Goal: Communication & Community: Answer question/provide support

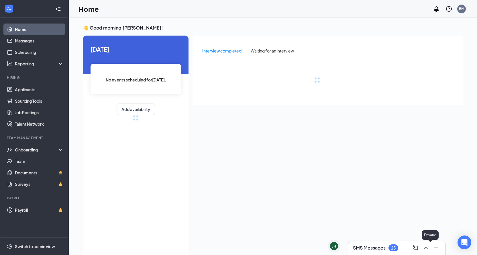
click at [432, 248] on button at bounding box center [435, 247] width 9 height 9
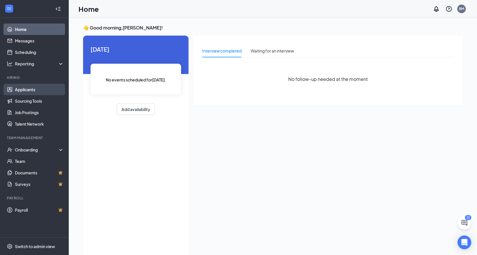
click at [29, 90] on link "Applicants" at bounding box center [39, 89] width 49 height 11
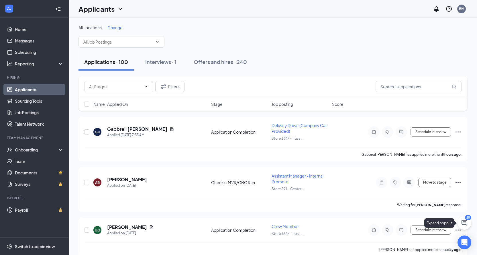
click at [462, 223] on icon "ChatActive" at bounding box center [464, 223] width 6 height 6
click at [426, 247] on icon "ChevronUp" at bounding box center [425, 247] width 7 height 7
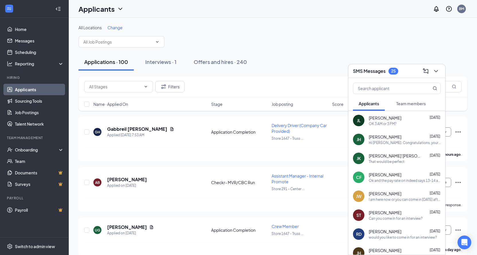
click at [394, 122] on div "OK 3 AM or 3 PM?" at bounding box center [383, 123] width 28 height 5
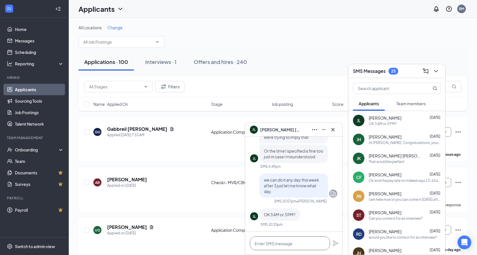
click at [304, 244] on textarea at bounding box center [290, 243] width 80 height 14
type textarea "I come in at 3 pm."
click at [334, 242] on icon "Plane" at bounding box center [336, 243] width 6 height 6
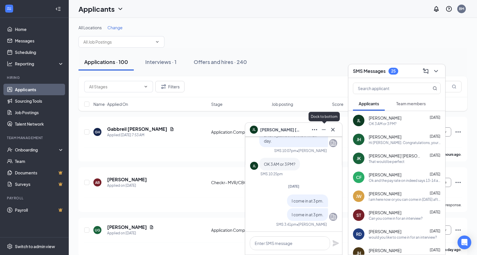
click at [325, 131] on icon "Minimize" at bounding box center [323, 129] width 7 height 7
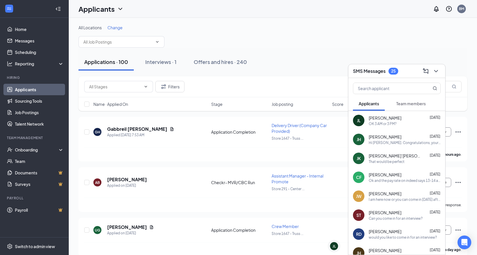
click at [405, 161] on div "That would be perfect" at bounding box center [405, 161] width 72 height 5
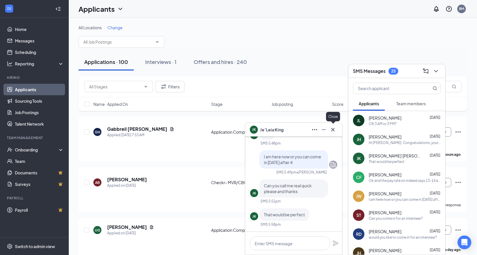
click at [331, 130] on icon "Cross" at bounding box center [332, 129] width 7 height 7
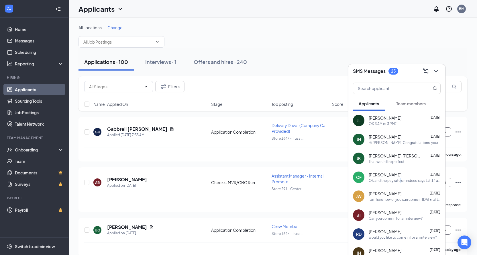
click at [401, 178] on div "Ok and the pay rate on indeed says 13-14 an hour is that correct" at bounding box center [405, 180] width 72 height 5
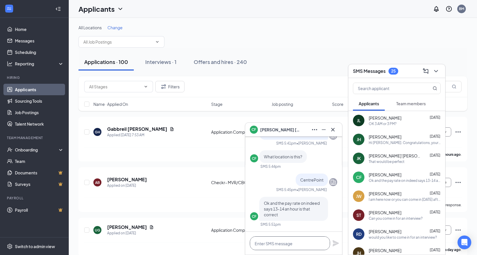
click at [286, 246] on textarea at bounding box center [290, 243] width 80 height 14
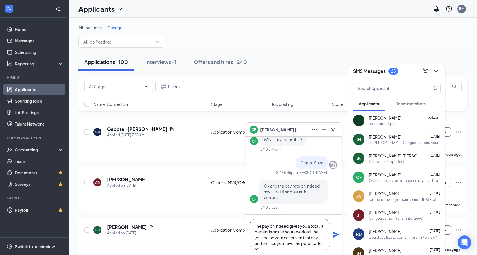
scroll to position [6, 0]
type textarea "The pay on indeed gives you a total. it depends on the hours worked, the ,milea…"
click at [334, 233] on icon "Plane" at bounding box center [336, 234] width 6 height 6
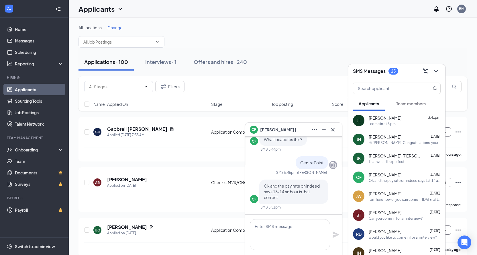
scroll to position [0, 0]
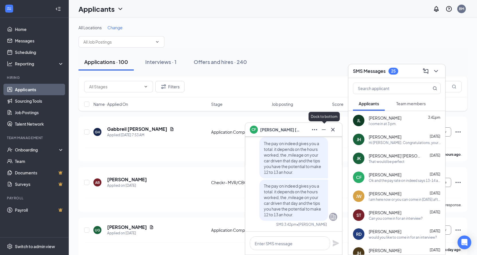
click at [324, 131] on icon "Minimize" at bounding box center [323, 129] width 7 height 7
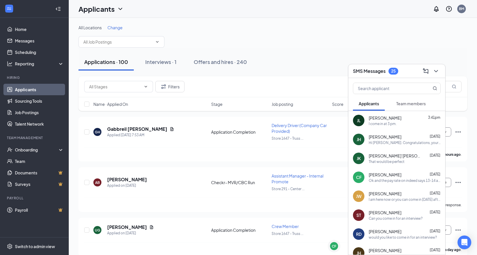
scroll to position [29, 0]
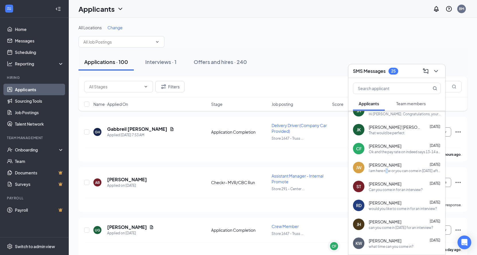
click at [388, 171] on div "I am here now or you can come in [DATE] after 4" at bounding box center [405, 170] width 72 height 5
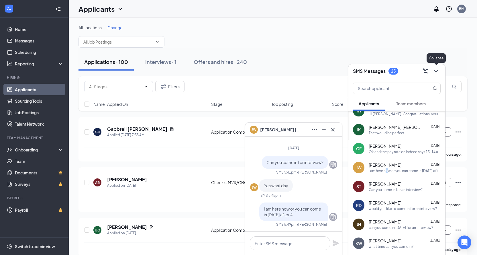
click at [437, 74] on icon "ChevronDown" at bounding box center [435, 71] width 7 height 7
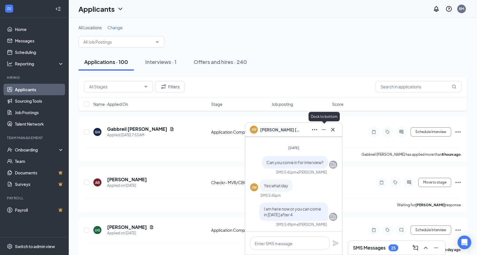
click at [326, 132] on icon "Minimize" at bounding box center [323, 129] width 7 height 7
